Goal: Task Accomplishment & Management: Use online tool/utility

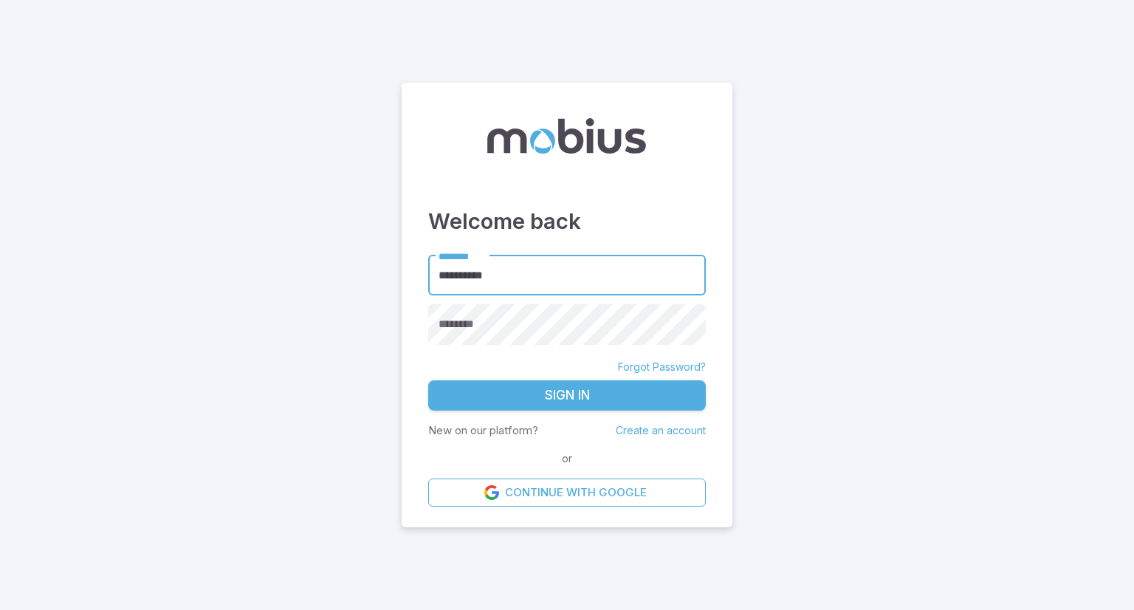
type input "**********"
click at [428, 380] on button "Sign In" at bounding box center [567, 395] width 278 height 31
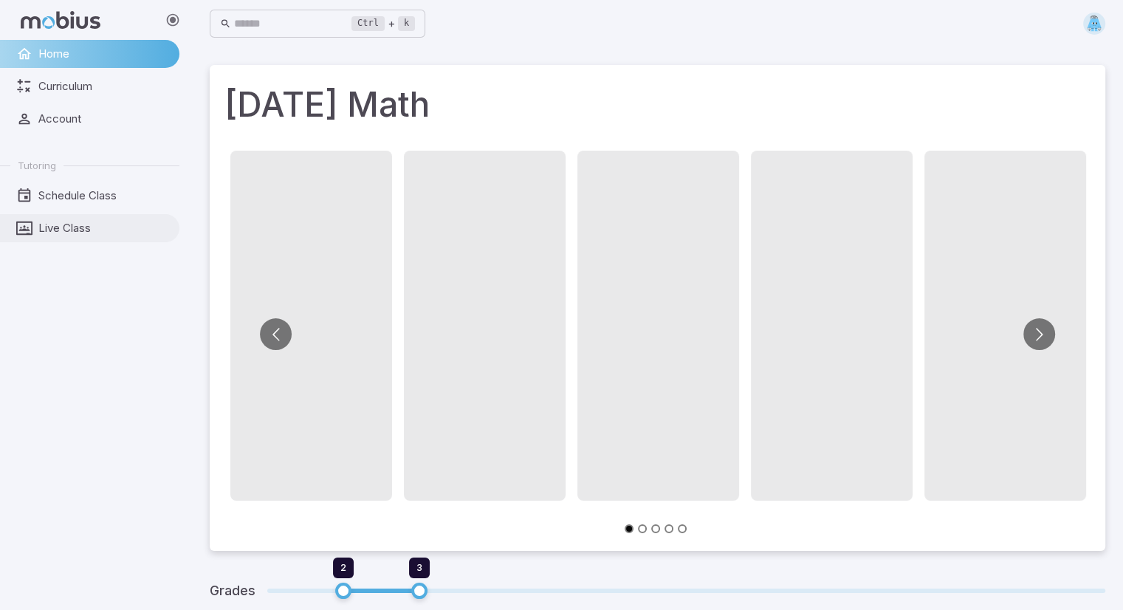
click at [69, 228] on span "Live Class" at bounding box center [103, 228] width 131 height 16
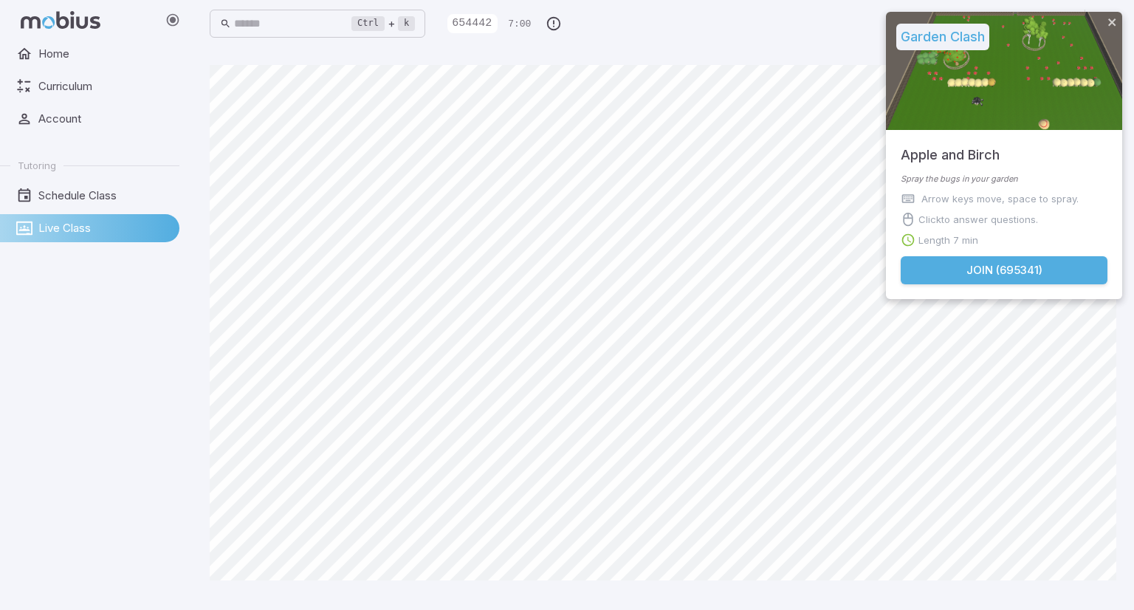
click at [1009, 112] on div "Join Activity" at bounding box center [1004, 71] width 236 height 118
click at [990, 260] on button "Join ( 695341 )" at bounding box center [1003, 270] width 207 height 28
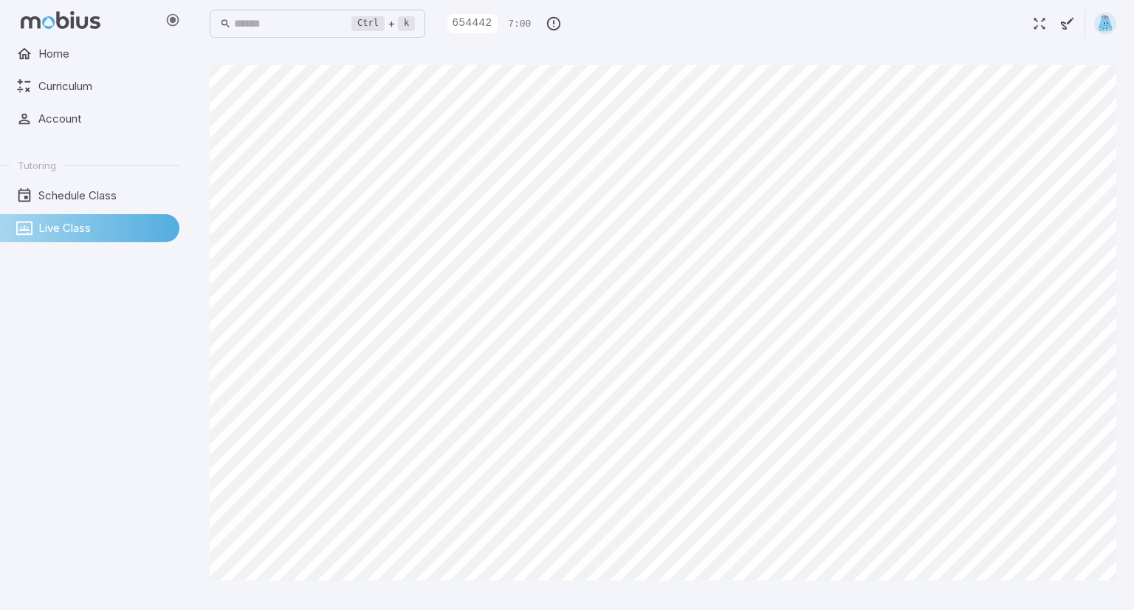
click at [1133, 0] on html "Home Curriculum Account Tutoring Schedule Class Live Class Ctrl + k ​ 654442 7:…" at bounding box center [567, 305] width 1134 height 610
click at [546, 609] on html "Home Curriculum Account Tutoring Schedule Class Live Class Ctrl + k ​ 695341 7:…" at bounding box center [567, 305] width 1134 height 610
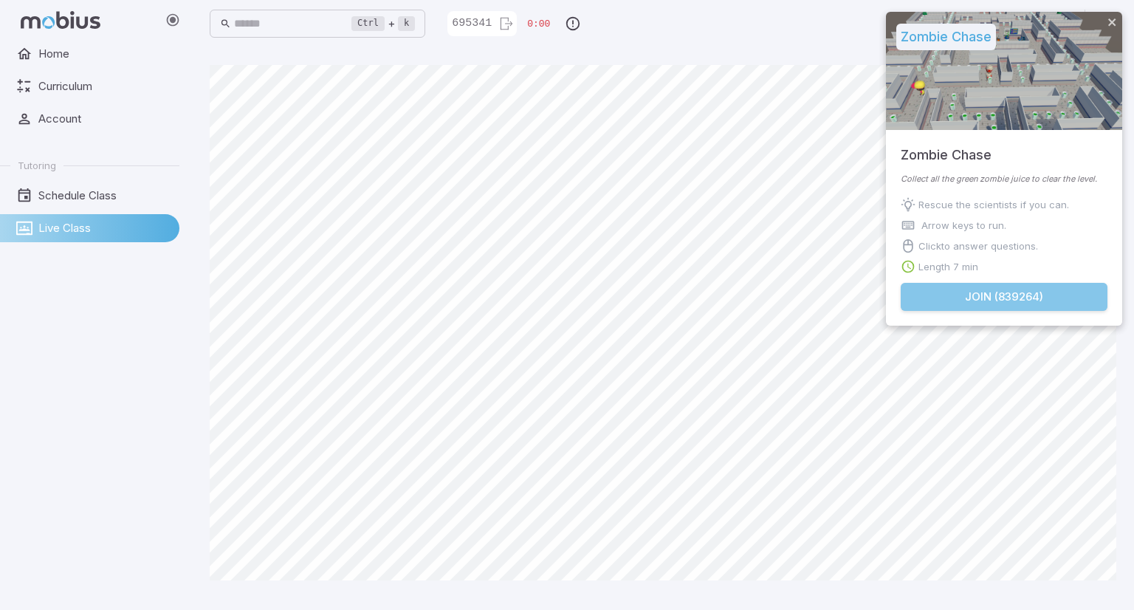
click at [980, 296] on button "Join ( 839264 )" at bounding box center [1003, 297] width 207 height 28
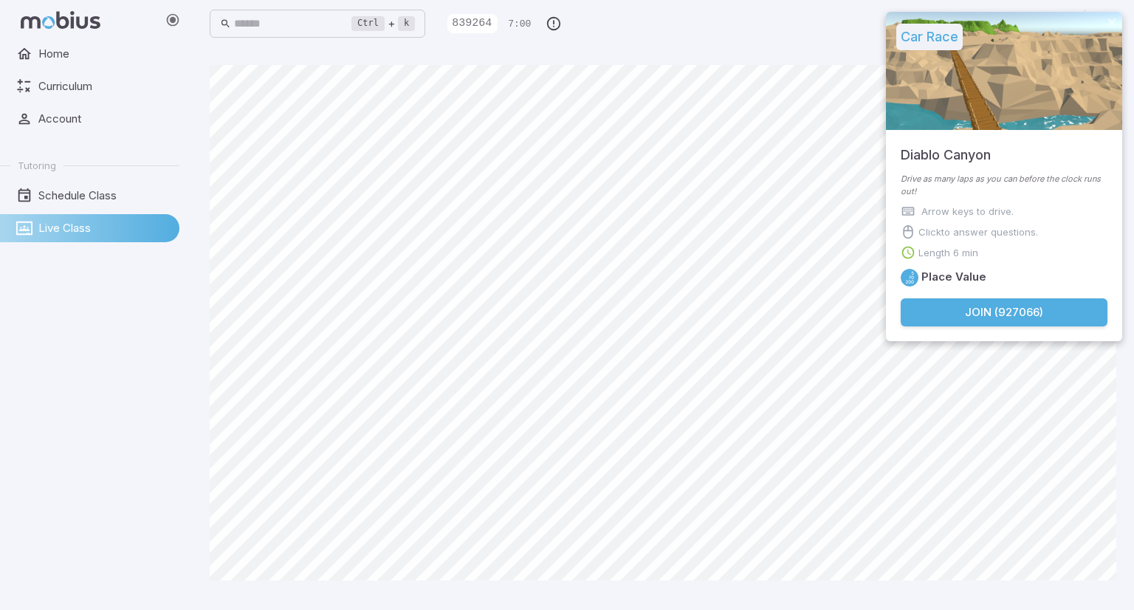
click at [1024, 246] on div "Length 6 min" at bounding box center [1003, 252] width 207 height 15
click at [1005, 307] on button "Join ( 927066 )" at bounding box center [1003, 312] width 207 height 28
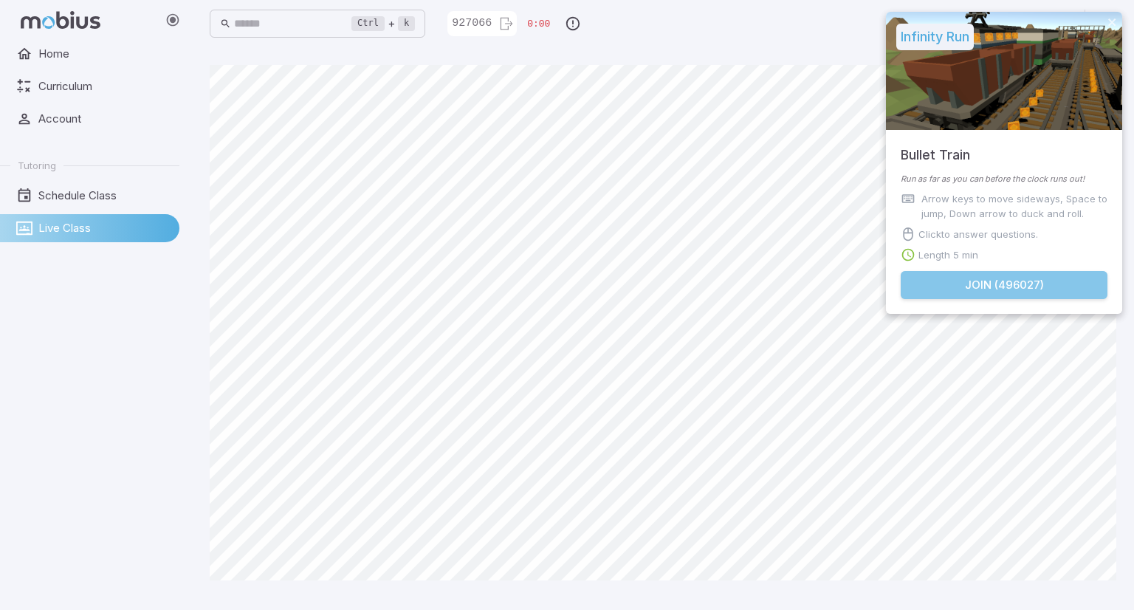
click at [954, 271] on button "Join ( 496027 )" at bounding box center [1003, 285] width 207 height 28
